Goal: Use online tool/utility: Utilize a website feature to perform a specific function

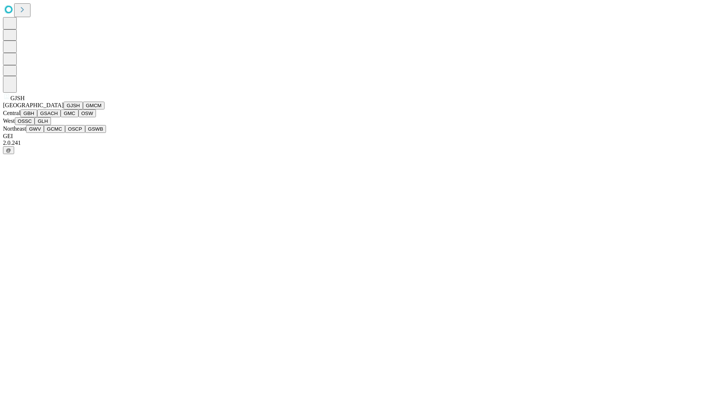
click at [64, 109] on button "GJSH" at bounding box center [73, 106] width 19 height 8
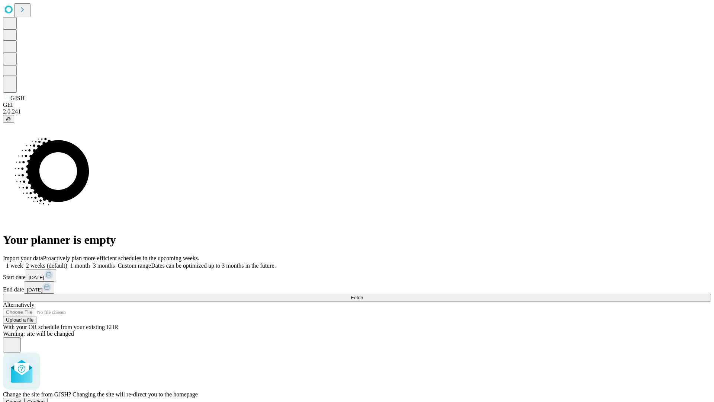
click at [45, 399] on span "Confirm" at bounding box center [36, 402] width 17 height 6
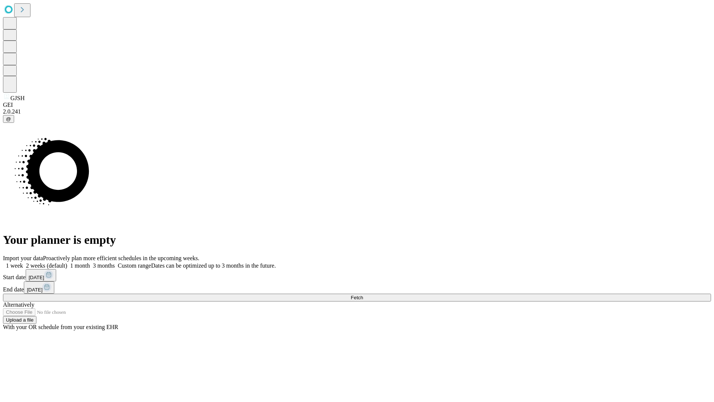
click at [67, 262] on label "2 weeks (default)" at bounding box center [45, 265] width 44 height 6
click at [363, 295] on span "Fetch" at bounding box center [357, 298] width 12 height 6
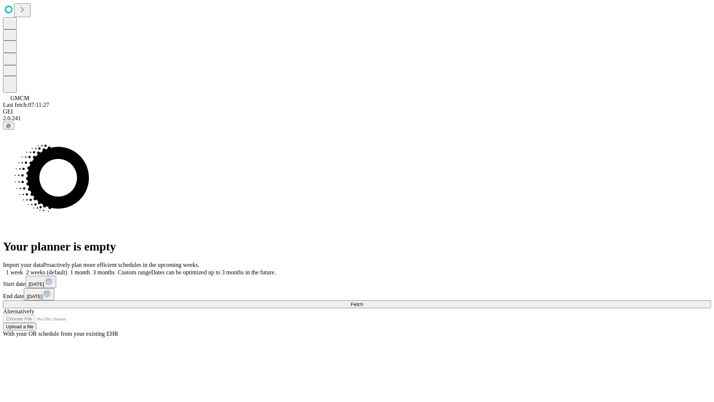
click at [67, 269] on label "2 weeks (default)" at bounding box center [45, 272] width 44 height 6
click at [363, 301] on span "Fetch" at bounding box center [357, 304] width 12 height 6
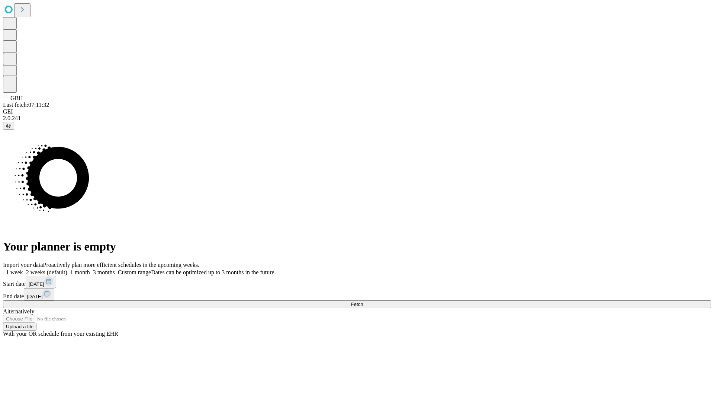
click at [67, 269] on label "2 weeks (default)" at bounding box center [45, 272] width 44 height 6
click at [363, 301] on span "Fetch" at bounding box center [357, 304] width 12 height 6
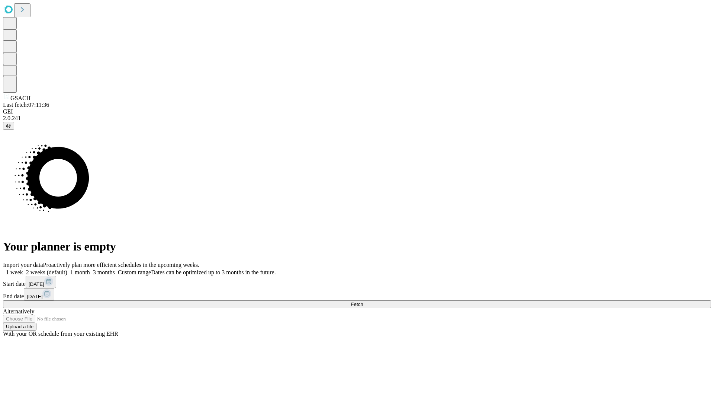
click at [67, 269] on label "2 weeks (default)" at bounding box center [45, 272] width 44 height 6
click at [363, 301] on span "Fetch" at bounding box center [357, 304] width 12 height 6
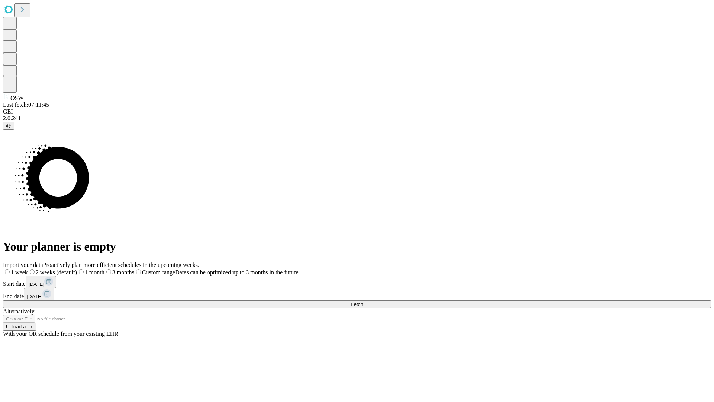
click at [77, 269] on label "2 weeks (default)" at bounding box center [52, 272] width 49 height 6
click at [363, 301] on span "Fetch" at bounding box center [357, 304] width 12 height 6
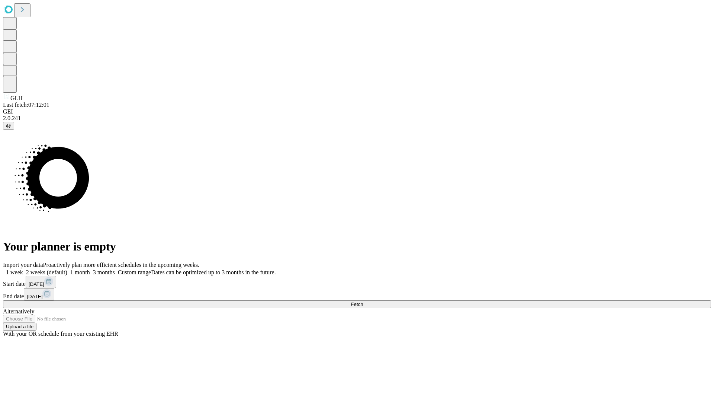
click at [67, 269] on label "2 weeks (default)" at bounding box center [45, 272] width 44 height 6
click at [363, 301] on span "Fetch" at bounding box center [357, 304] width 12 height 6
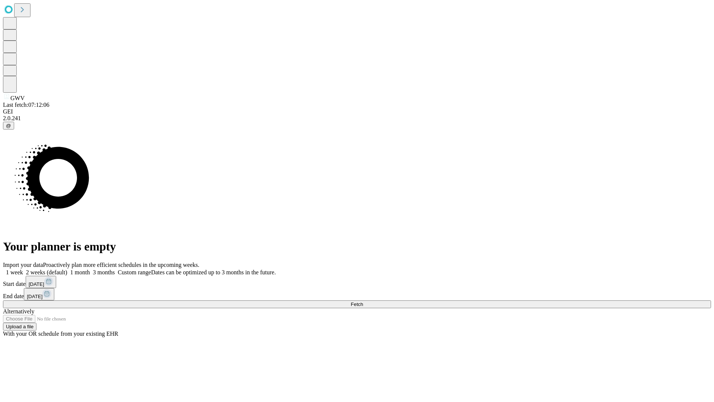
click at [67, 269] on label "2 weeks (default)" at bounding box center [45, 272] width 44 height 6
click at [363, 301] on span "Fetch" at bounding box center [357, 304] width 12 height 6
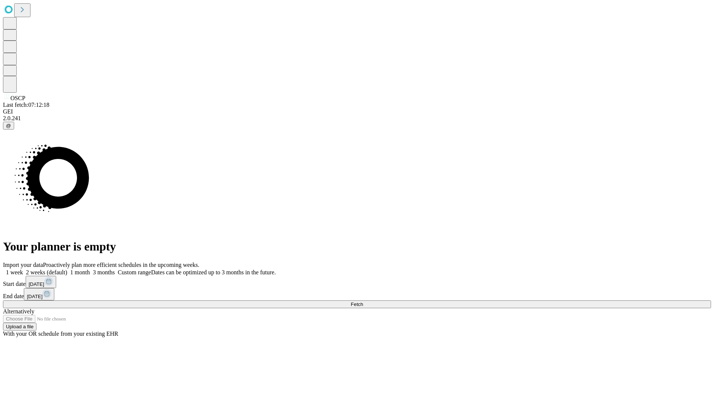
click at [67, 269] on label "2 weeks (default)" at bounding box center [45, 272] width 44 height 6
click at [363, 301] on span "Fetch" at bounding box center [357, 304] width 12 height 6
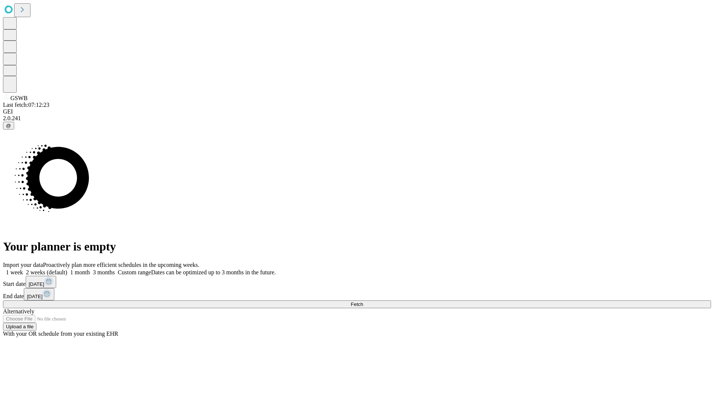
click at [67, 269] on label "2 weeks (default)" at bounding box center [45, 272] width 44 height 6
click at [363, 301] on span "Fetch" at bounding box center [357, 304] width 12 height 6
